Goal: Task Accomplishment & Management: Use online tool/utility

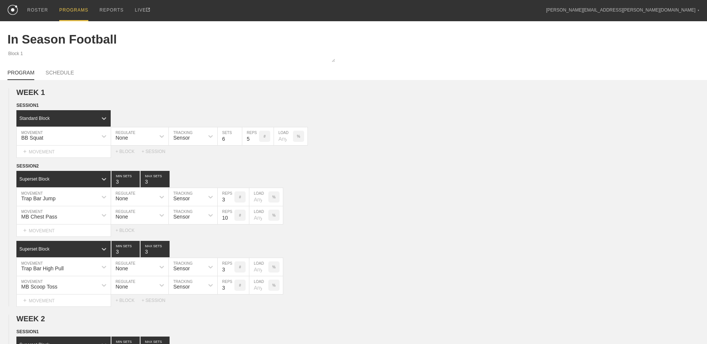
click at [66, 7] on div "PROGRAMS" at bounding box center [73, 10] width 29 height 21
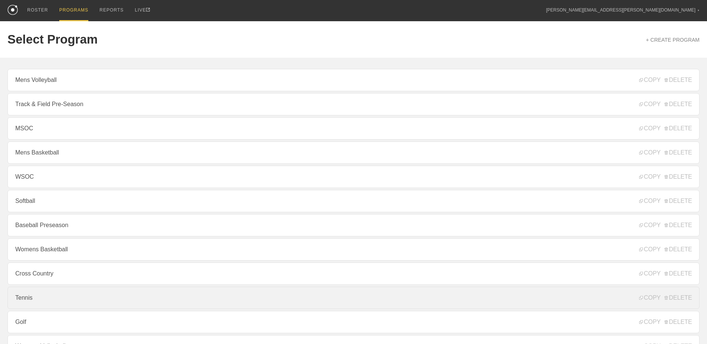
scroll to position [80, 0]
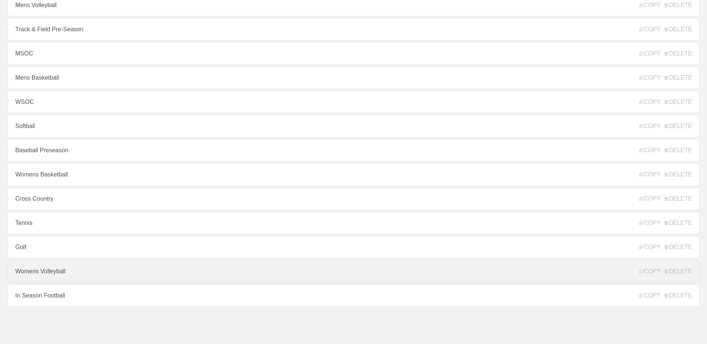
click at [138, 280] on link "Womens Volleyball" at bounding box center [353, 271] width 692 height 22
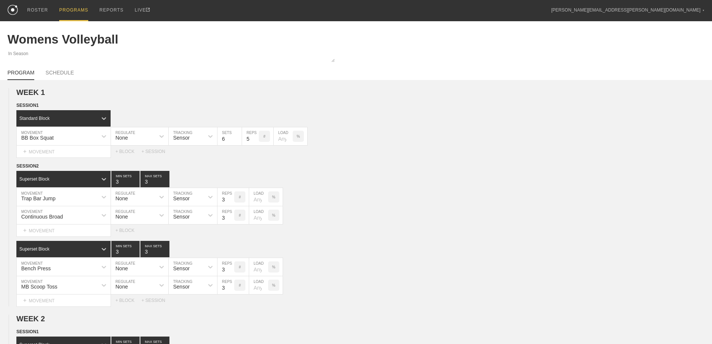
type textarea "x"
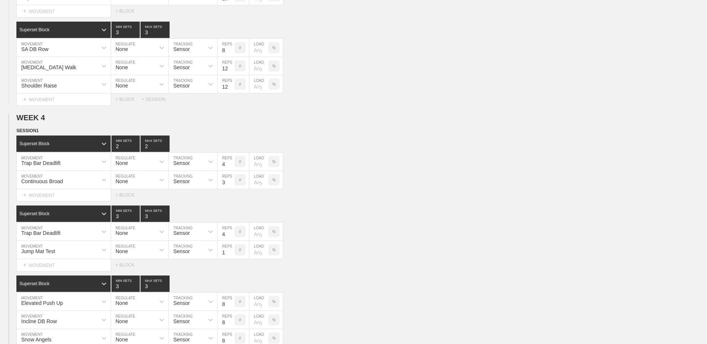
scroll to position [1210, 0]
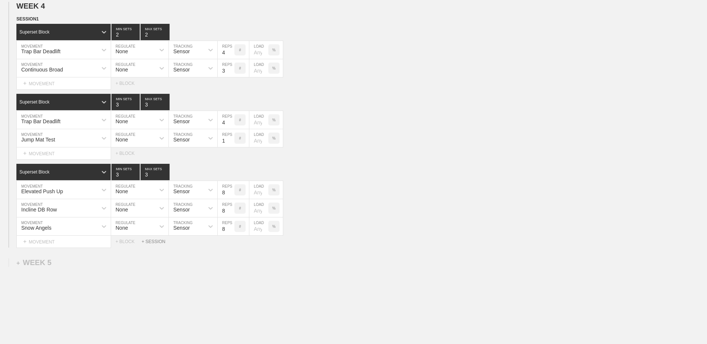
click at [149, 244] on div "+ SESSION" at bounding box center [157, 241] width 30 height 5
click at [96, 265] on div "+ BLOCK" at bounding box center [63, 267] width 94 height 12
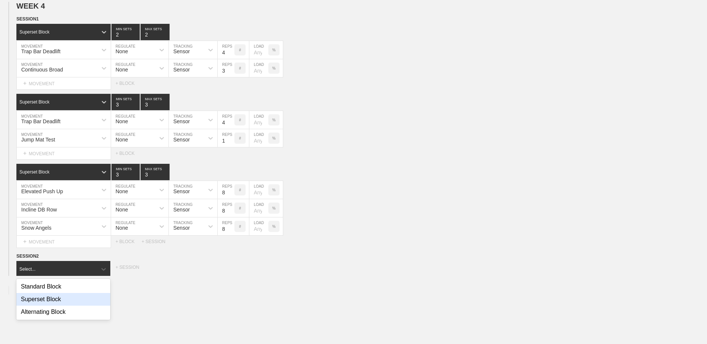
click at [81, 298] on div "Superset Block" at bounding box center [63, 299] width 94 height 13
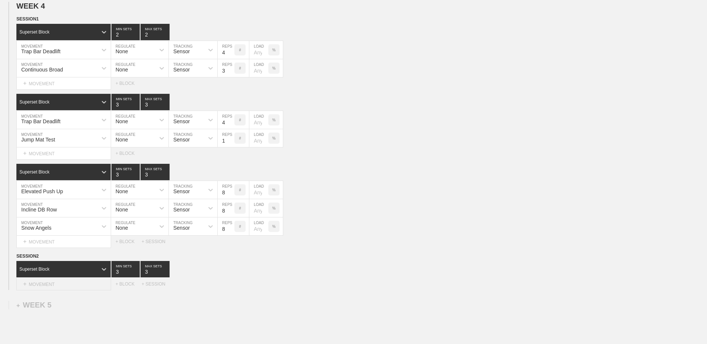
click at [75, 285] on div "+ MOVEMENT" at bounding box center [63, 284] width 95 height 12
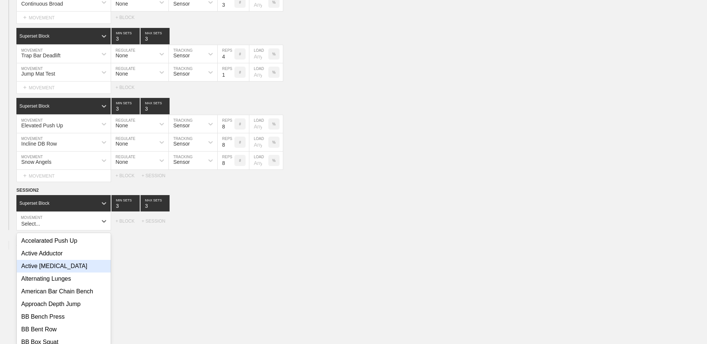
scroll to position [1282, 0]
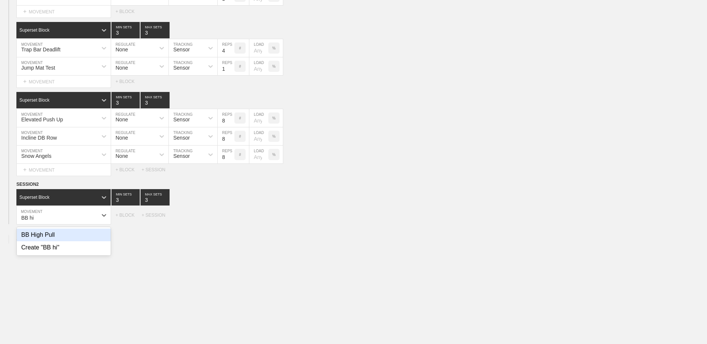
click at [97, 238] on div "BB High Pull" at bounding box center [64, 235] width 94 height 13
type input "BB hi"
click at [231, 222] on input "7" at bounding box center [226, 215] width 17 height 18
click at [231, 222] on input "6" at bounding box center [226, 215] width 17 height 18
click at [231, 222] on input "5" at bounding box center [226, 215] width 17 height 18
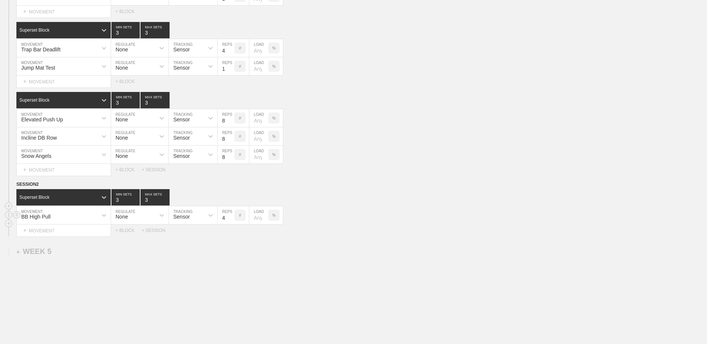
click at [231, 222] on input "4" at bounding box center [226, 215] width 17 height 18
type input "3"
click at [231, 222] on input "3" at bounding box center [226, 215] width 17 height 18
click at [62, 230] on div "+ MOVEMENT" at bounding box center [63, 231] width 95 height 12
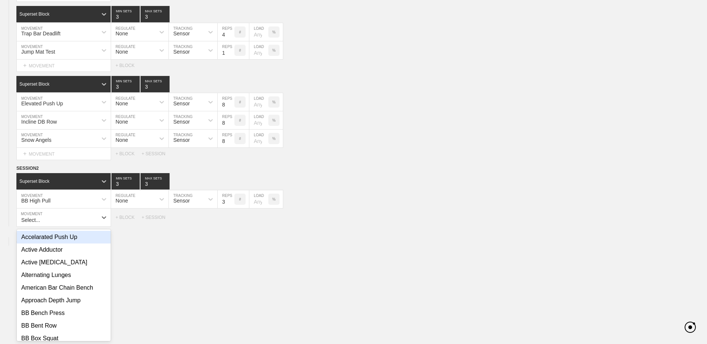
scroll to position [1301, 0]
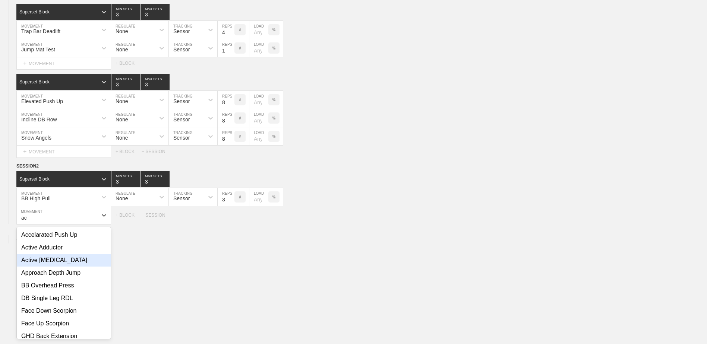
click at [66, 259] on div "Active [MEDICAL_DATA]" at bounding box center [64, 260] width 94 height 13
type input "ac"
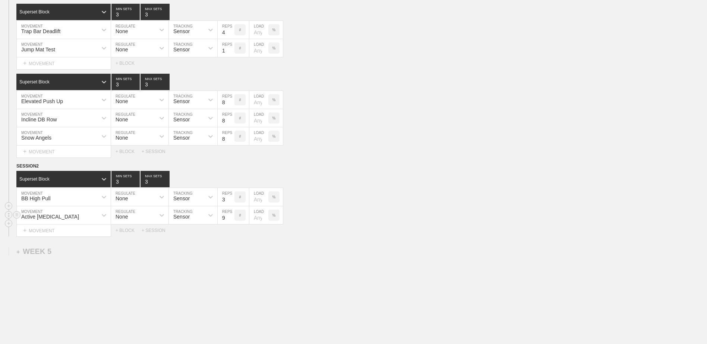
click at [232, 218] on input "9" at bounding box center [226, 215] width 17 height 18
type input "10"
click at [232, 218] on input "10" at bounding box center [226, 215] width 17 height 18
click at [89, 228] on div "+ MOVEMENT" at bounding box center [63, 231] width 95 height 12
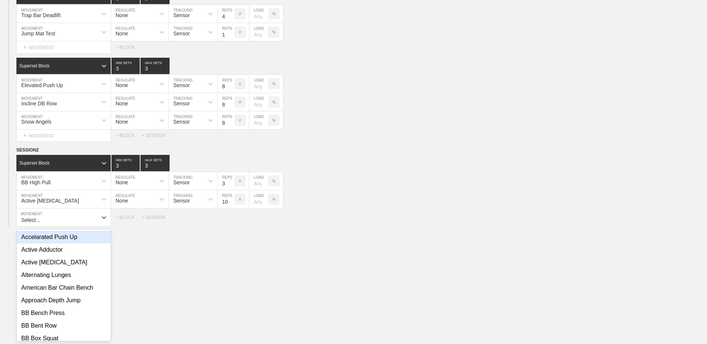
scroll to position [1319, 0]
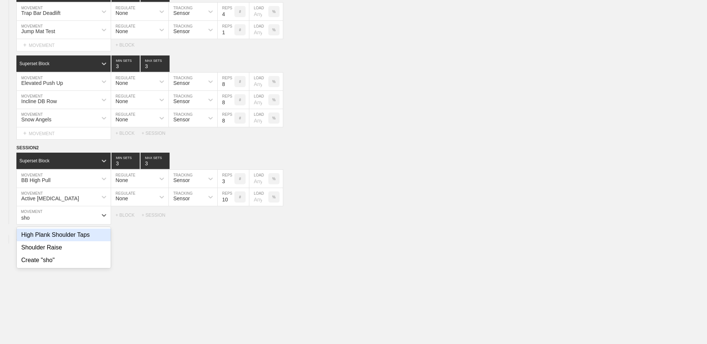
click at [92, 240] on div "High Plank Shoulder Taps" at bounding box center [64, 235] width 94 height 13
type input "sho"
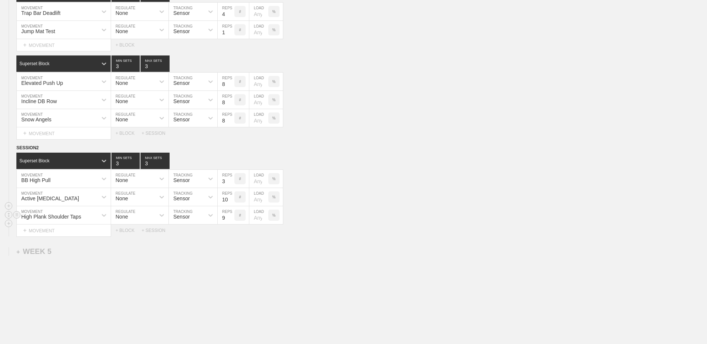
click at [231, 219] on input "9" at bounding box center [226, 215] width 17 height 18
click at [231, 219] on input "10" at bounding box center [226, 215] width 17 height 18
click at [231, 219] on input "11" at bounding box center [226, 215] width 17 height 18
click at [231, 219] on input "12" at bounding box center [226, 215] width 17 height 18
click at [231, 219] on input "13" at bounding box center [226, 215] width 17 height 18
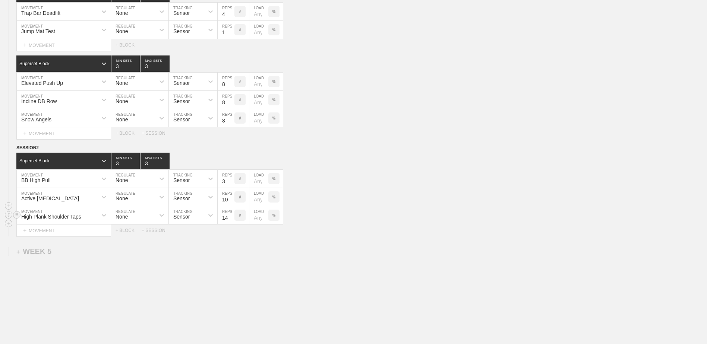
click at [231, 219] on input "14" at bounding box center [226, 215] width 17 height 18
click at [231, 218] on input "15" at bounding box center [226, 215] width 17 height 18
click at [231, 218] on input "16" at bounding box center [226, 215] width 17 height 18
click at [231, 218] on input "17" at bounding box center [226, 215] width 17 height 18
click at [231, 218] on input "18" at bounding box center [226, 215] width 17 height 18
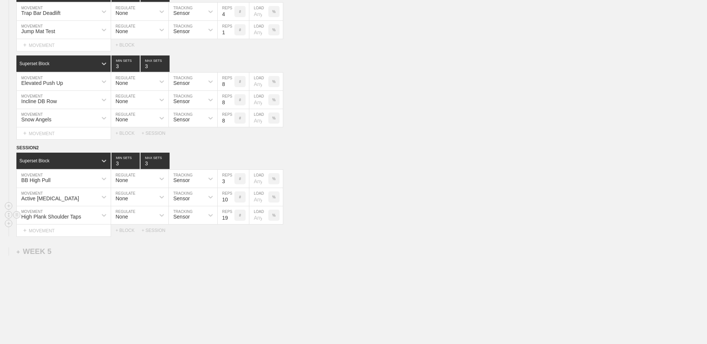
click at [231, 218] on input "19" at bounding box center [226, 215] width 17 height 18
type input "20"
click at [231, 218] on input "20" at bounding box center [226, 215] width 17 height 18
click at [123, 233] on div "+ BLOCK" at bounding box center [128, 230] width 26 height 5
click at [86, 253] on div "Standard Block" at bounding box center [56, 249] width 81 height 7
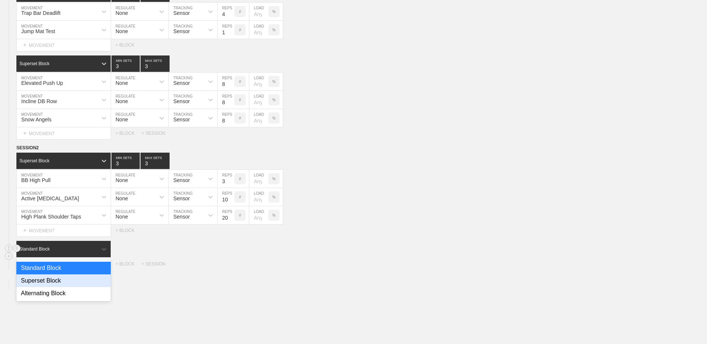
click at [78, 283] on div "Superset Block" at bounding box center [63, 281] width 94 height 13
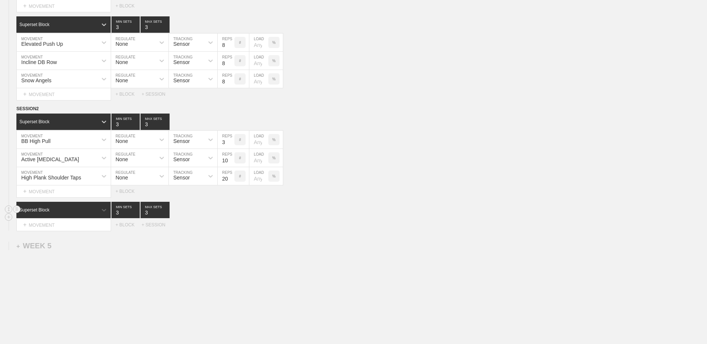
click at [75, 231] on div "Select..." at bounding box center [63, 225] width 95 height 12
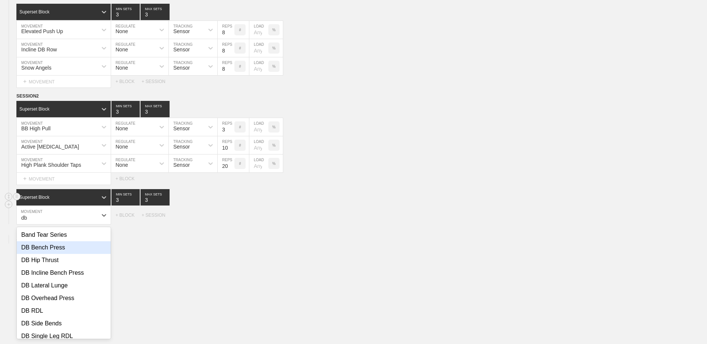
scroll to position [37, 0]
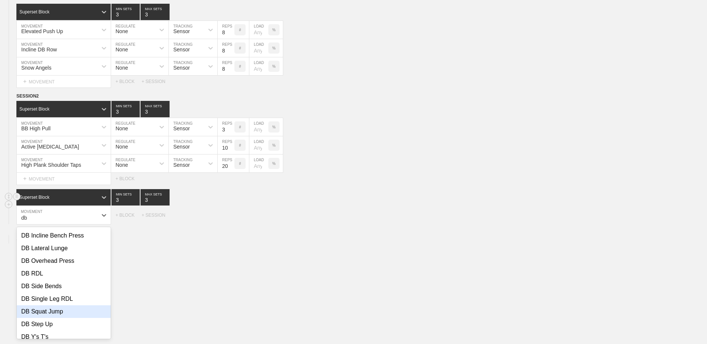
click at [79, 318] on div "DB Squat Jump" at bounding box center [64, 311] width 94 height 13
type input "db"
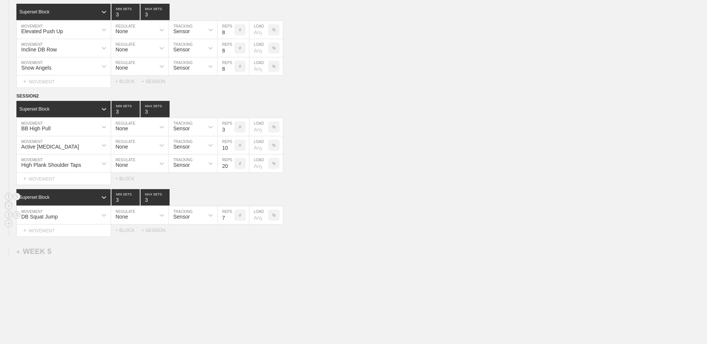
click at [231, 221] on input "7" at bounding box center [226, 215] width 17 height 18
click at [231, 221] on input "6" at bounding box center [226, 215] width 17 height 18
click at [231, 221] on input "5" at bounding box center [226, 215] width 17 height 18
click at [231, 221] on input "4" at bounding box center [226, 215] width 17 height 18
type input "3"
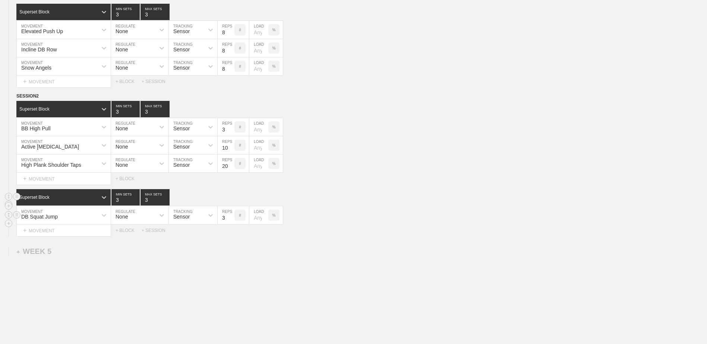
click at [231, 221] on input "3" at bounding box center [226, 215] width 17 height 18
click at [83, 231] on div "+ MOVEMENT" at bounding box center [63, 231] width 95 height 12
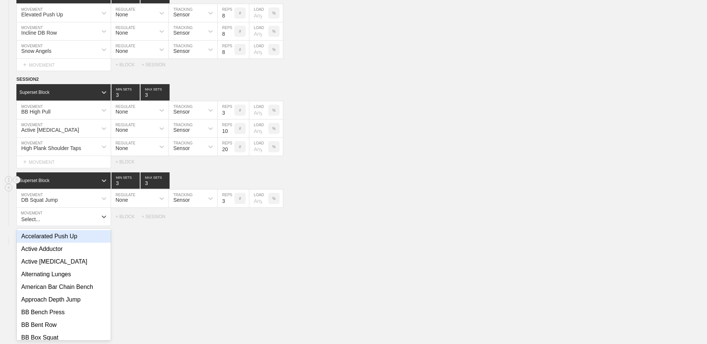
scroll to position [1389, 0]
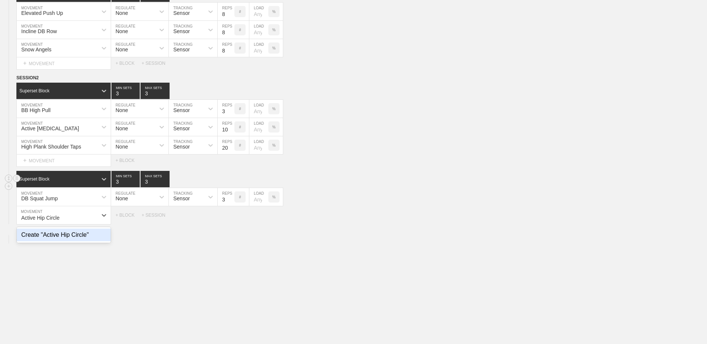
click at [72, 237] on div "Create "Active Hip Circle"" at bounding box center [64, 235] width 94 height 13
type input "Active Hip Circle"
click at [230, 223] on input "7" at bounding box center [226, 215] width 17 height 18
click at [232, 222] on input "6" at bounding box center [226, 215] width 17 height 18
click at [232, 222] on input "5" at bounding box center [226, 215] width 17 height 18
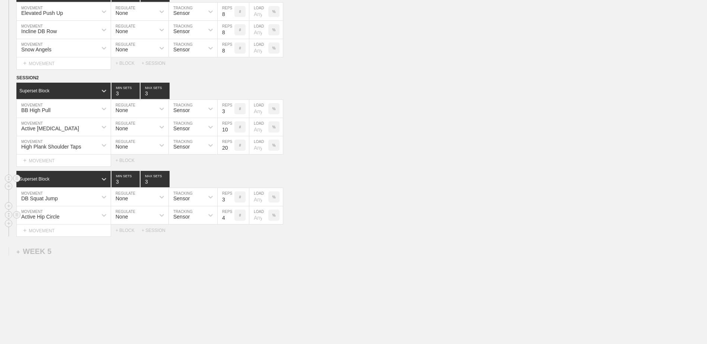
click at [231, 222] on input "4" at bounding box center [226, 215] width 17 height 18
click at [231, 216] on input "4" at bounding box center [226, 215] width 17 height 18
type input "5"
click at [231, 219] on input "5" at bounding box center [226, 215] width 17 height 18
click at [103, 234] on div "+ MOVEMENT" at bounding box center [63, 231] width 95 height 12
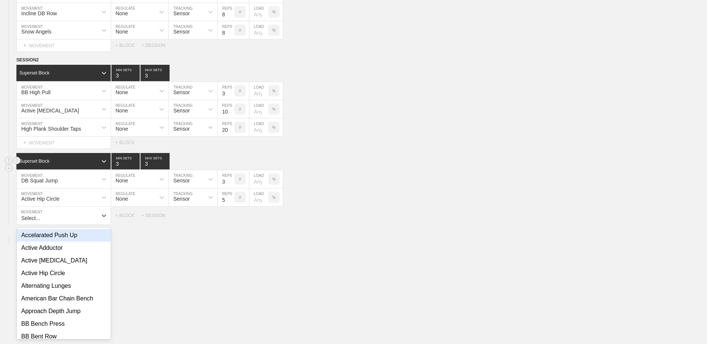
scroll to position [1407, 0]
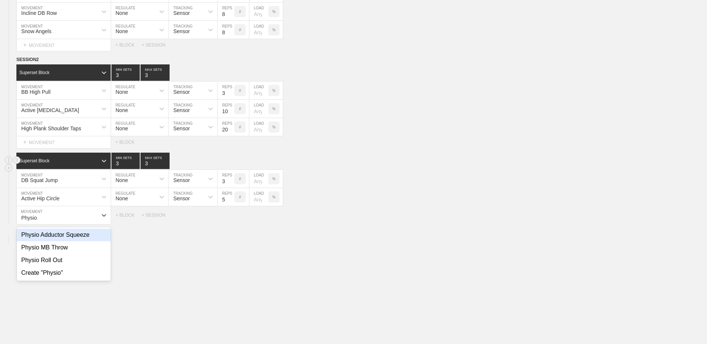
click at [55, 238] on div "Physio Adductor Squeeze" at bounding box center [64, 235] width 94 height 13
type input "Physio"
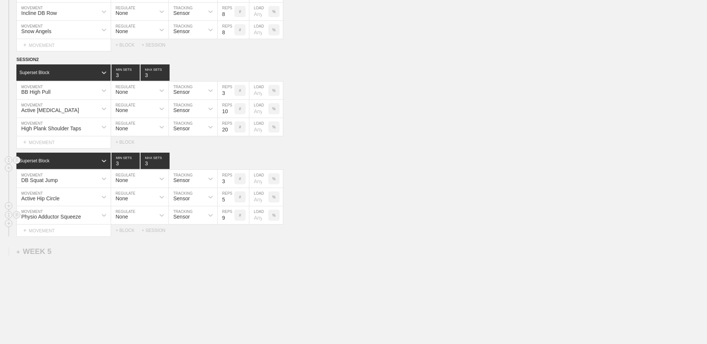
click at [231, 218] on input "9" at bounding box center [226, 215] width 17 height 18
click at [231, 218] on input "10" at bounding box center [226, 215] width 17 height 18
click at [231, 218] on input "11" at bounding box center [226, 215] width 17 height 18
click at [231, 218] on input "12" at bounding box center [226, 215] width 17 height 18
click at [231, 218] on input "13" at bounding box center [226, 215] width 17 height 18
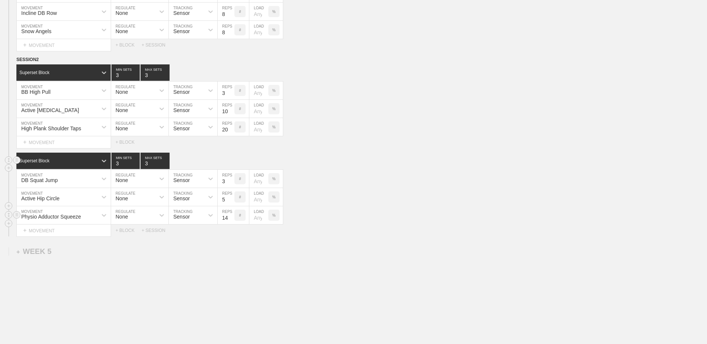
click at [231, 218] on input "14" at bounding box center [226, 215] width 17 height 18
click at [231, 218] on input "15" at bounding box center [226, 215] width 17 height 18
click at [231, 218] on input "16" at bounding box center [226, 215] width 17 height 18
click at [231, 218] on input "17" at bounding box center [226, 215] width 17 height 18
click at [231, 218] on input "18" at bounding box center [226, 215] width 17 height 18
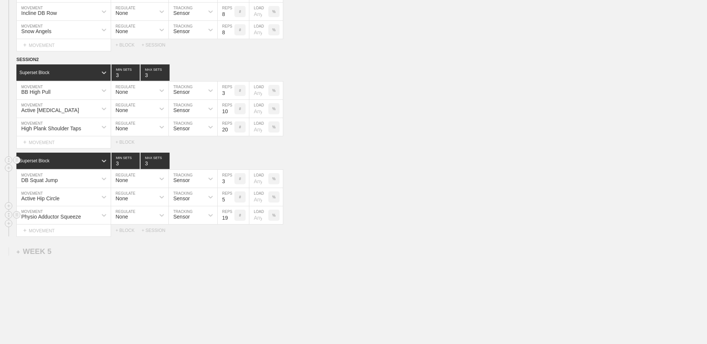
click at [231, 218] on input "19" at bounding box center [226, 215] width 17 height 18
type input "20"
click at [231, 218] on input "20" at bounding box center [226, 215] width 17 height 18
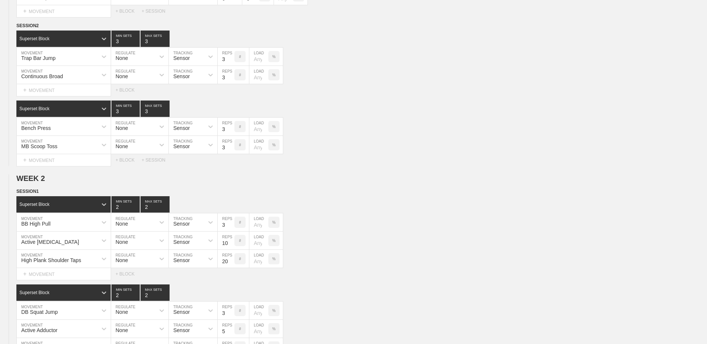
scroll to position [0, 0]
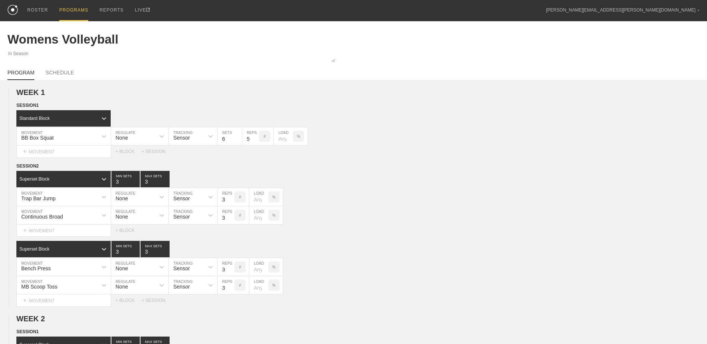
click at [77, 10] on div "PROGRAMS" at bounding box center [73, 10] width 29 height 21
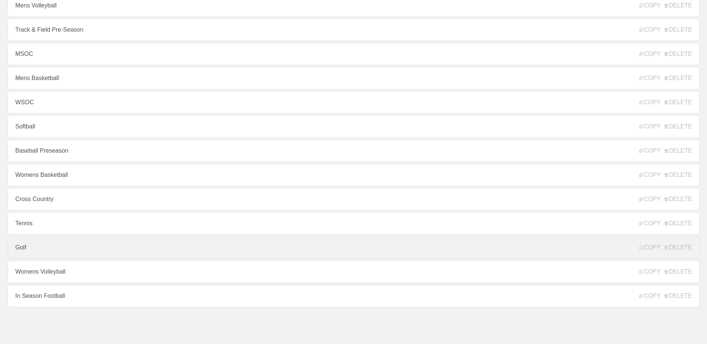
scroll to position [80, 0]
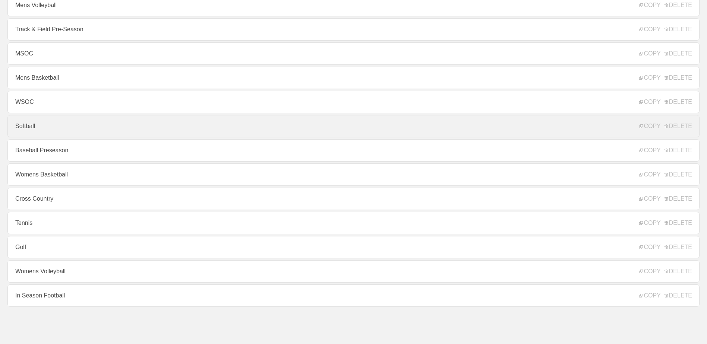
click at [51, 120] on link "Softball" at bounding box center [353, 126] width 692 height 22
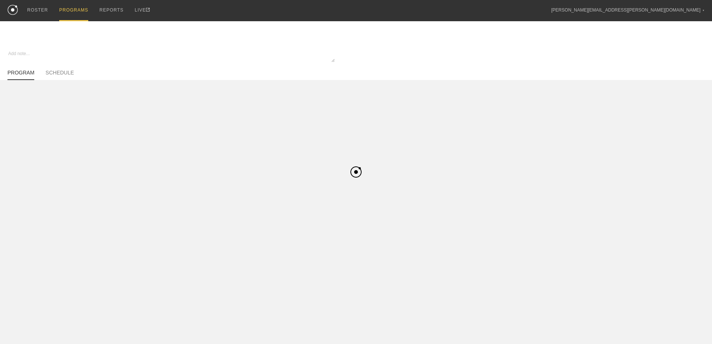
type textarea "x"
type input "Softball"
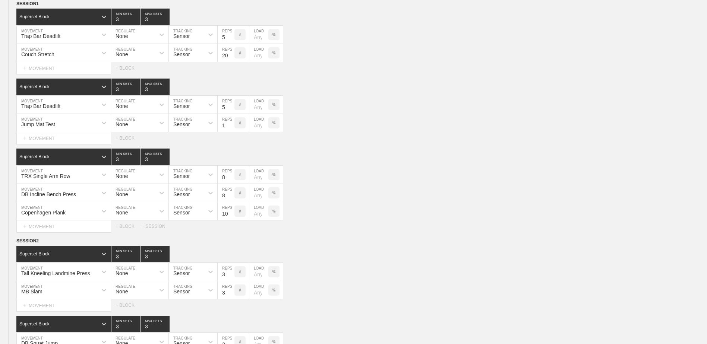
scroll to position [708, 0]
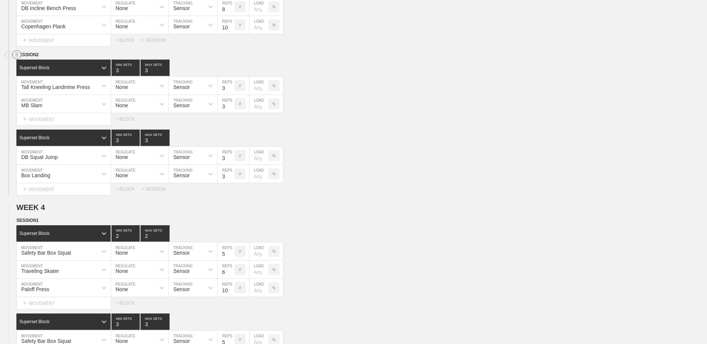
click at [16, 54] on line at bounding box center [16, 54] width 3 height 0
click at [41, 66] on div "DUPLICATE" at bounding box center [52, 65] width 60 height 11
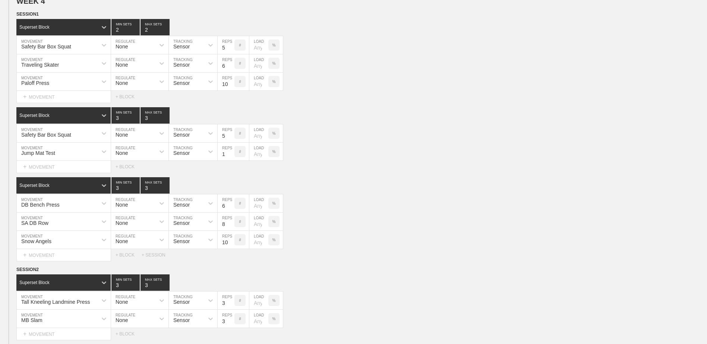
scroll to position [1026, 0]
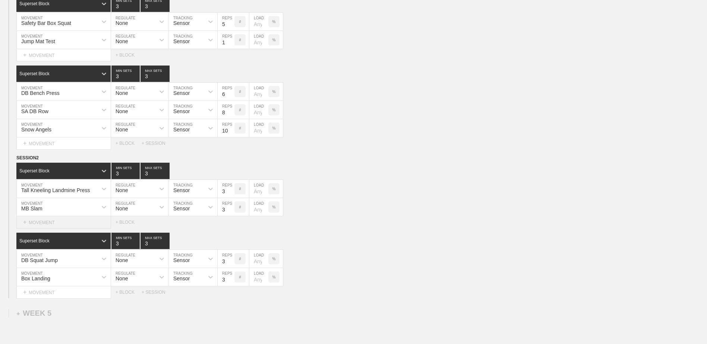
click at [60, 221] on div "+ MOVEMENT" at bounding box center [63, 222] width 95 height 12
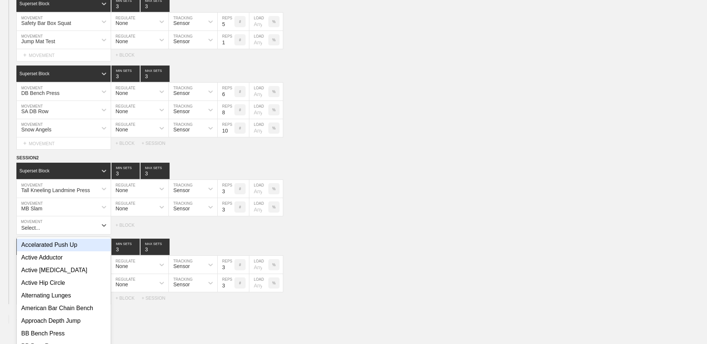
scroll to position [1036, 0]
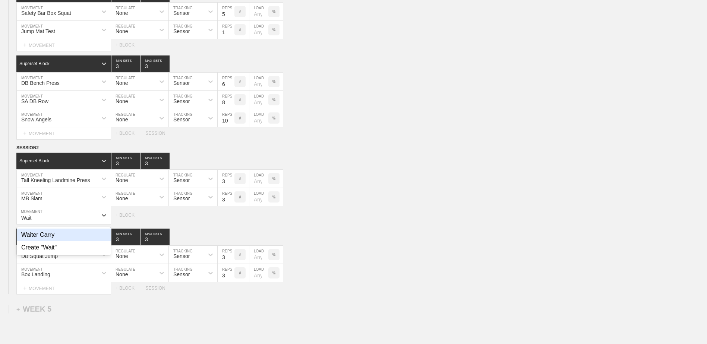
click at [61, 236] on div "Waiter Carry" at bounding box center [64, 235] width 94 height 13
type input "Wait"
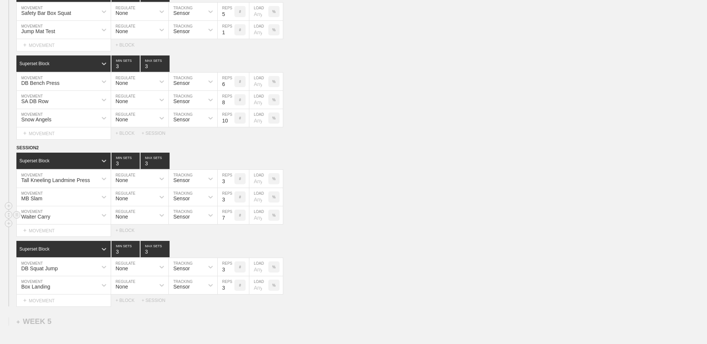
click at [231, 222] on input "7" at bounding box center [226, 215] width 17 height 18
click at [231, 222] on input "6" at bounding box center [226, 215] width 17 height 18
click at [231, 222] on input "5" at bounding box center [226, 215] width 17 height 18
click at [231, 222] on input "4" at bounding box center [226, 215] width 17 height 18
click at [231, 222] on input "3" at bounding box center [226, 215] width 17 height 18
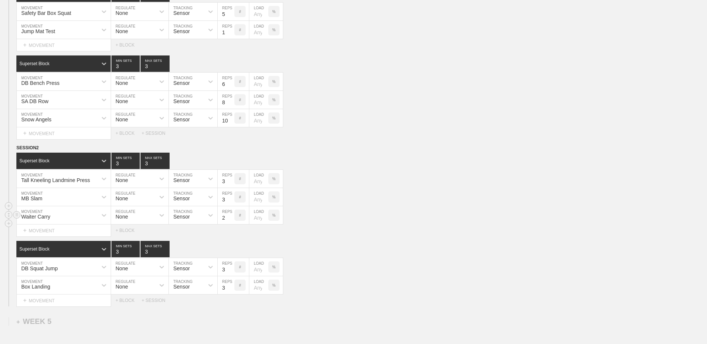
click at [231, 222] on input "2" at bounding box center [226, 215] width 17 height 18
type input "1"
click at [231, 222] on input "1" at bounding box center [226, 215] width 17 height 18
click at [37, 300] on div "+ MOVEMENT" at bounding box center [63, 301] width 95 height 12
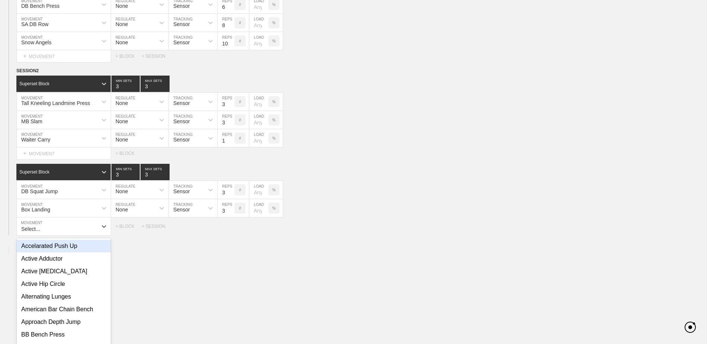
scroll to position [1124, 0]
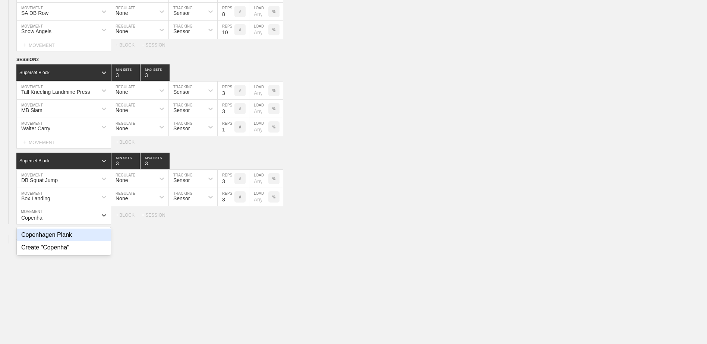
click at [45, 241] on div "Copenhagen Plank" at bounding box center [64, 235] width 94 height 13
type input "Copenha"
click at [229, 221] on input "7" at bounding box center [226, 215] width 17 height 18
click at [229, 221] on input "6" at bounding box center [226, 215] width 17 height 18
click at [230, 215] on input "6" at bounding box center [226, 215] width 17 height 18
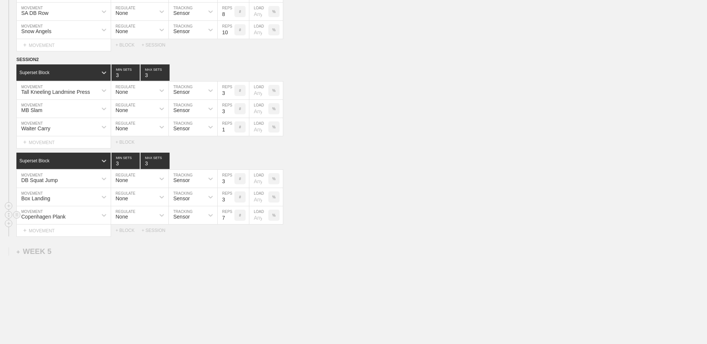
click at [230, 219] on input "7" at bounding box center [226, 215] width 17 height 18
click at [230, 219] on input "8" at bounding box center [226, 215] width 17 height 18
click at [230, 219] on input "9" at bounding box center [226, 215] width 17 height 18
type input "10"
click at [230, 219] on input "10" at bounding box center [226, 215] width 17 height 18
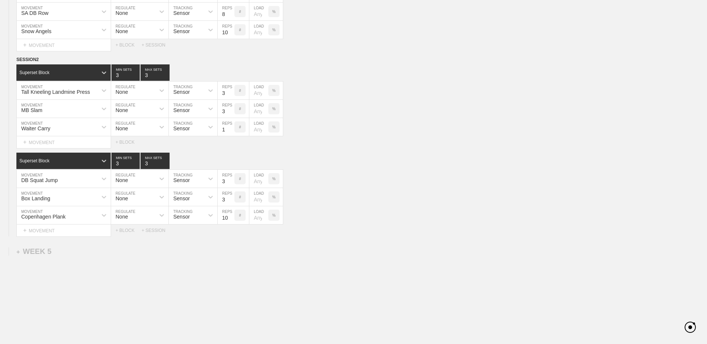
click at [75, 220] on div "Copenhagen Plank" at bounding box center [57, 215] width 80 height 13
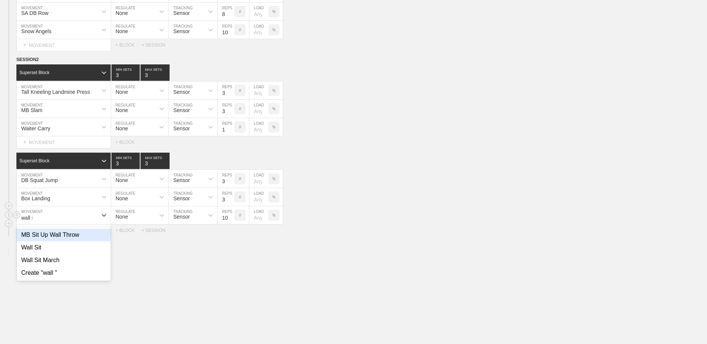
type input "wall si"
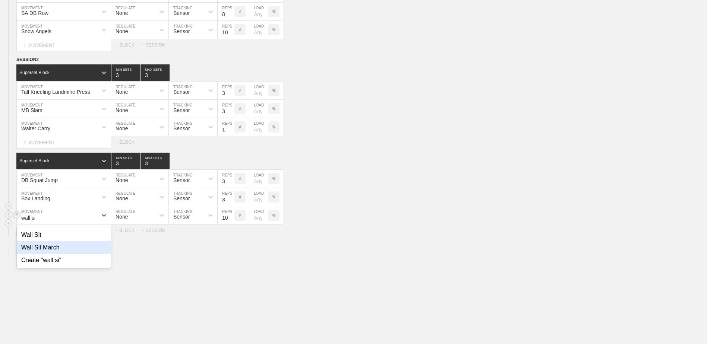
click at [92, 251] on div "Wall Sit March" at bounding box center [64, 247] width 94 height 13
click at [231, 219] on input "11" at bounding box center [226, 215] width 17 height 18
click at [231, 219] on input "12" at bounding box center [226, 215] width 17 height 18
click at [231, 219] on input "13" at bounding box center [226, 215] width 17 height 18
click at [231, 219] on input "14" at bounding box center [226, 215] width 17 height 18
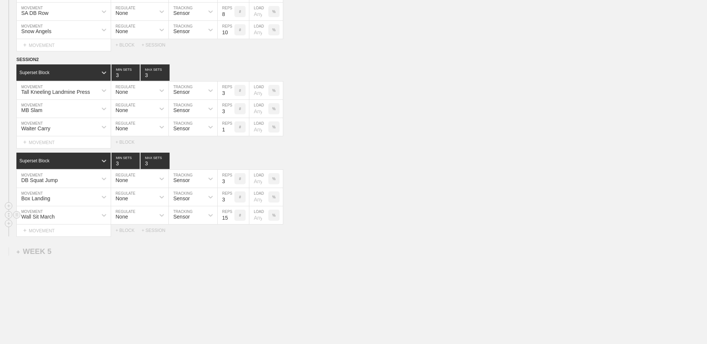
click at [231, 219] on input "15" at bounding box center [226, 215] width 17 height 18
click at [231, 219] on input "16" at bounding box center [226, 215] width 17 height 18
click at [231, 219] on input "17" at bounding box center [226, 215] width 17 height 18
click at [231, 219] on input "18" at bounding box center [226, 215] width 17 height 18
click at [231, 219] on input "19" at bounding box center [226, 215] width 17 height 18
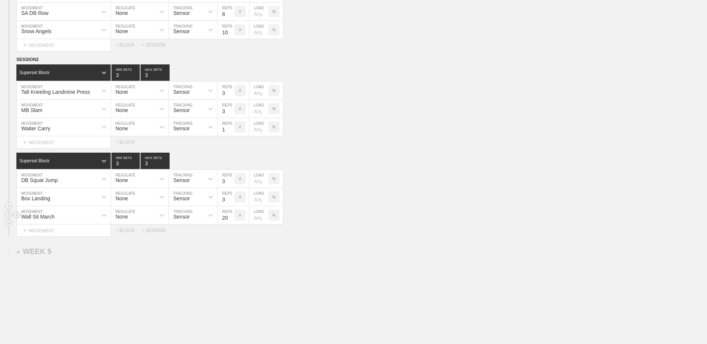
type input "20"
click at [231, 219] on input "20" at bounding box center [226, 215] width 17 height 18
